Goal: Task Accomplishment & Management: Manage account settings

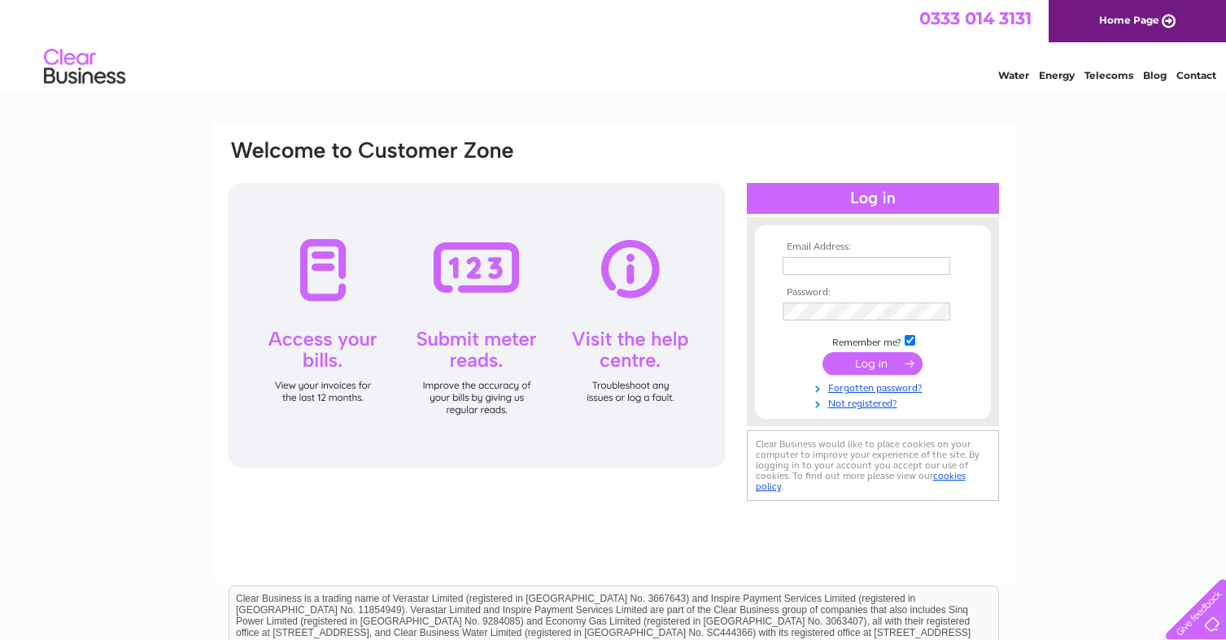
type input "[EMAIL_ADDRESS][DOMAIN_NAME]"
click at [877, 368] on input "submit" at bounding box center [872, 363] width 100 height 23
click at [856, 359] on input "submit" at bounding box center [872, 363] width 100 height 23
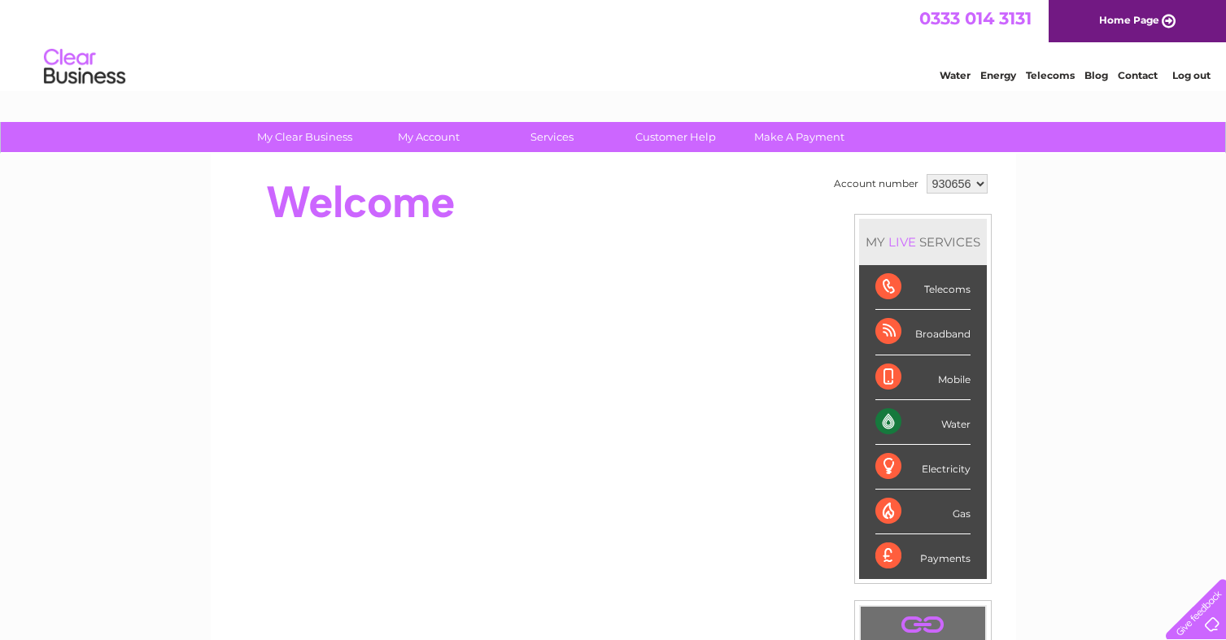
click at [892, 423] on div "Water" at bounding box center [922, 422] width 95 height 45
click at [947, 421] on div "Water" at bounding box center [922, 422] width 95 height 45
click at [884, 421] on div "Water" at bounding box center [922, 422] width 95 height 45
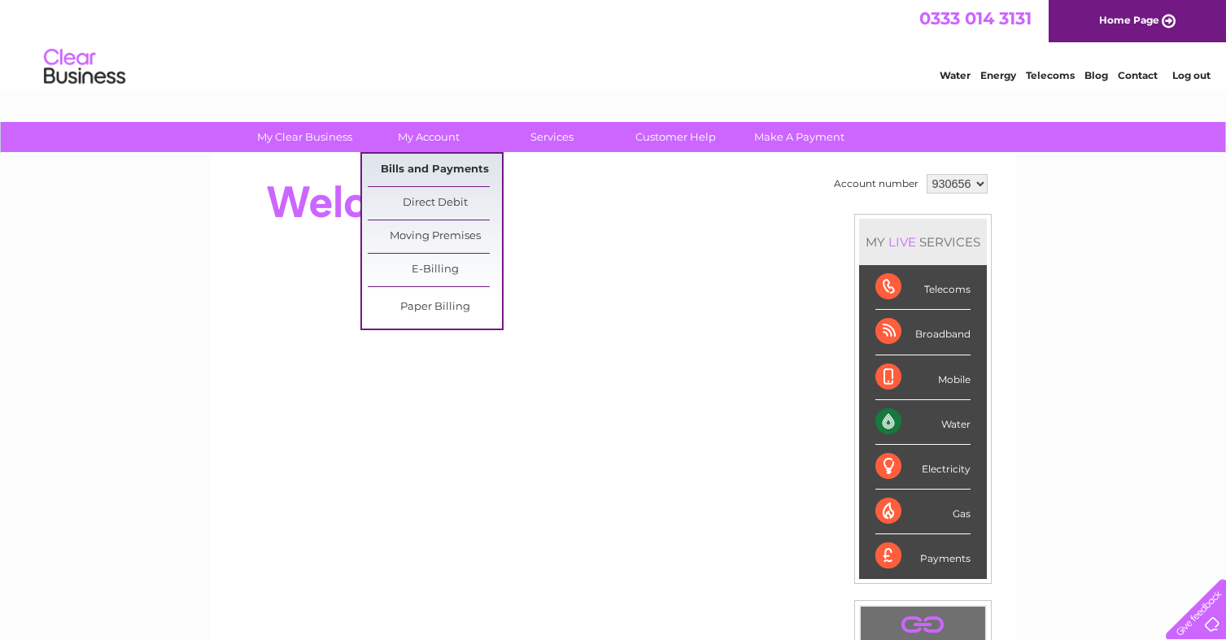
click at [407, 163] on link "Bills and Payments" at bounding box center [435, 170] width 134 height 33
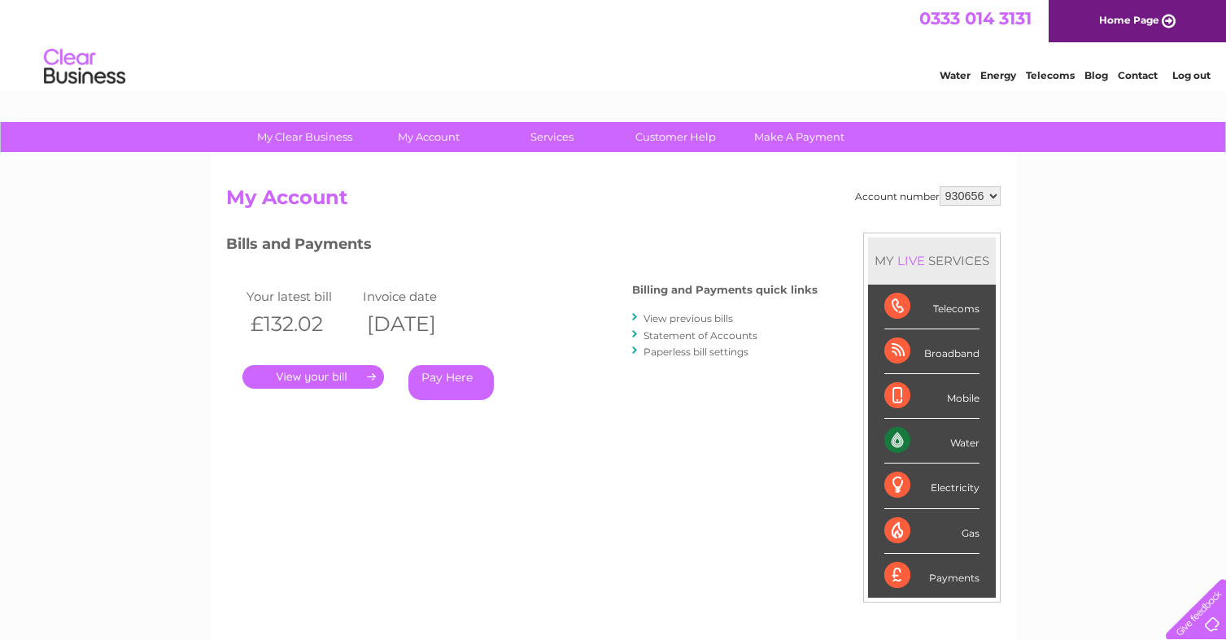
click at [295, 373] on link "." at bounding box center [313, 377] width 142 height 24
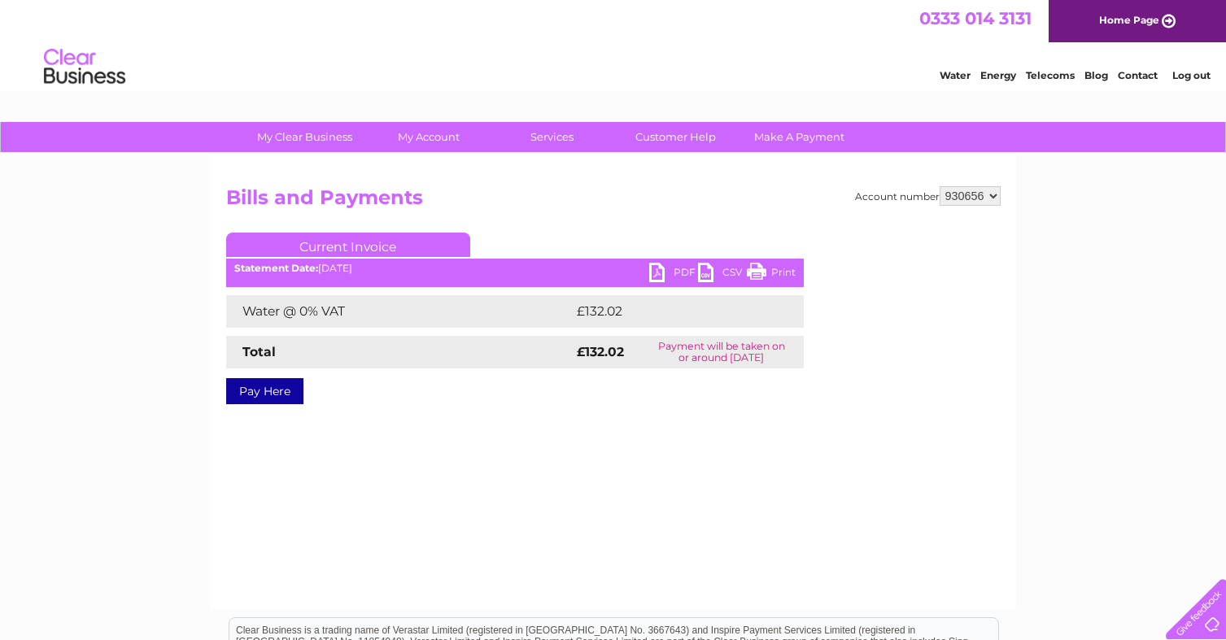
click at [764, 268] on link "Print" at bounding box center [771, 275] width 49 height 24
click at [664, 268] on link "PDF" at bounding box center [673, 275] width 49 height 24
